Goal: Find specific page/section: Find specific page/section

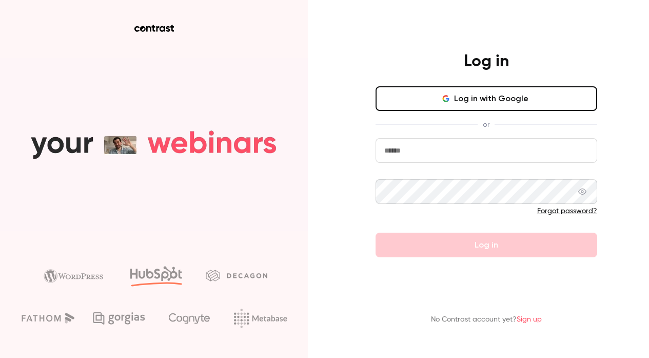
click at [441, 99] on button "Log in with Google" at bounding box center [487, 98] width 222 height 25
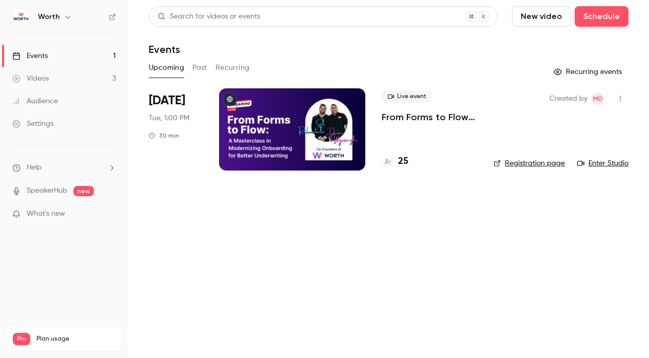
click at [402, 163] on h4 "25" at bounding box center [403, 162] width 10 height 14
